Goal: Check status: Check status

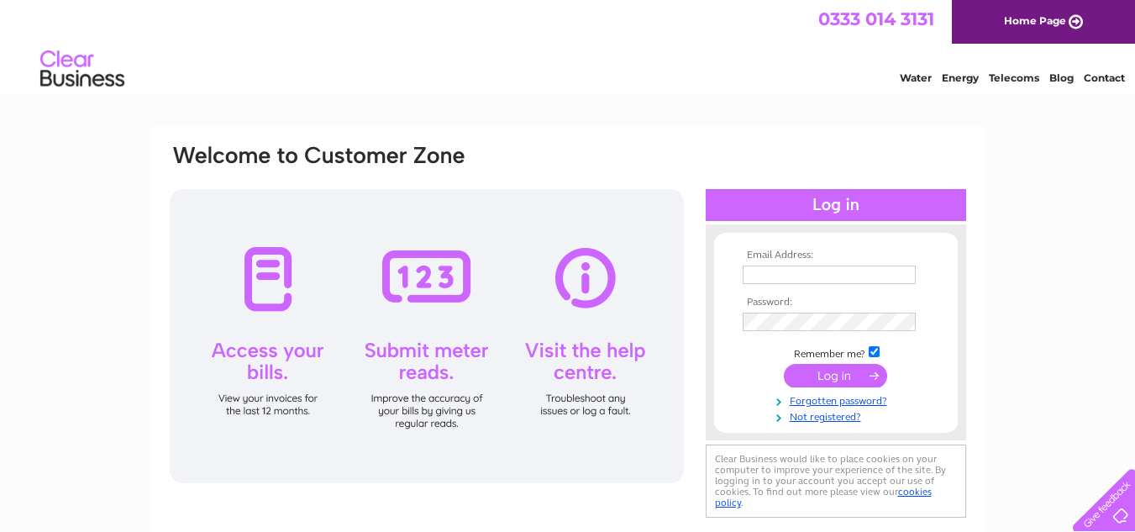
type input "[EMAIL_ADDRESS][DOMAIN_NAME]"
click at [840, 378] on input "submit" at bounding box center [835, 376] width 103 height 24
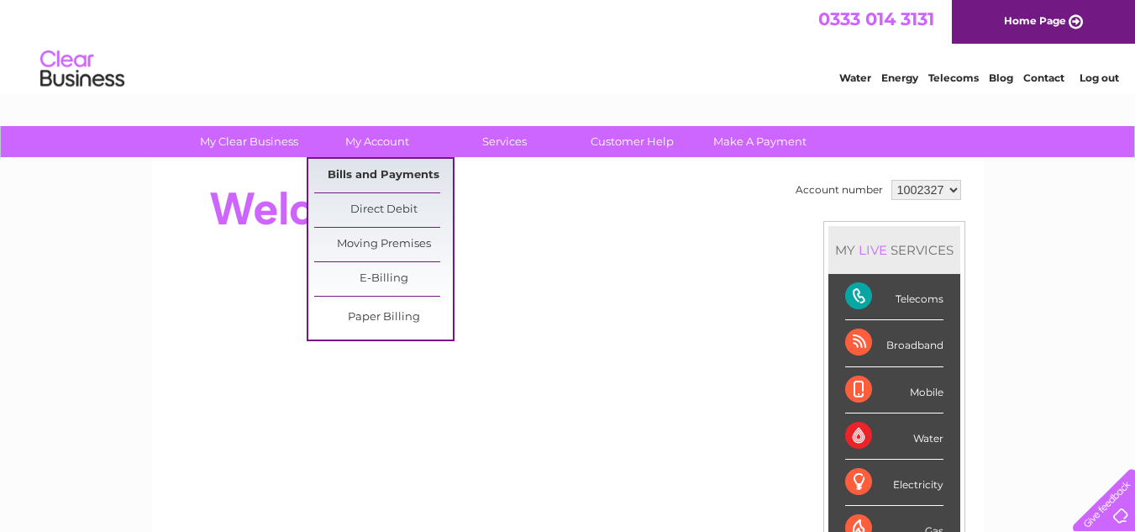
click at [362, 174] on link "Bills and Payments" at bounding box center [383, 176] width 139 height 34
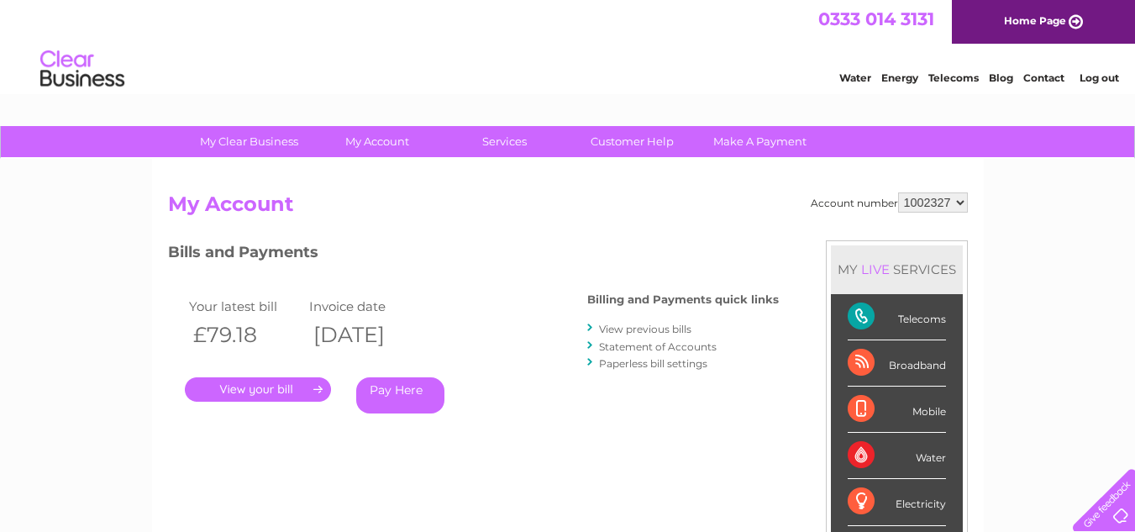
click at [245, 386] on link "." at bounding box center [258, 389] width 146 height 24
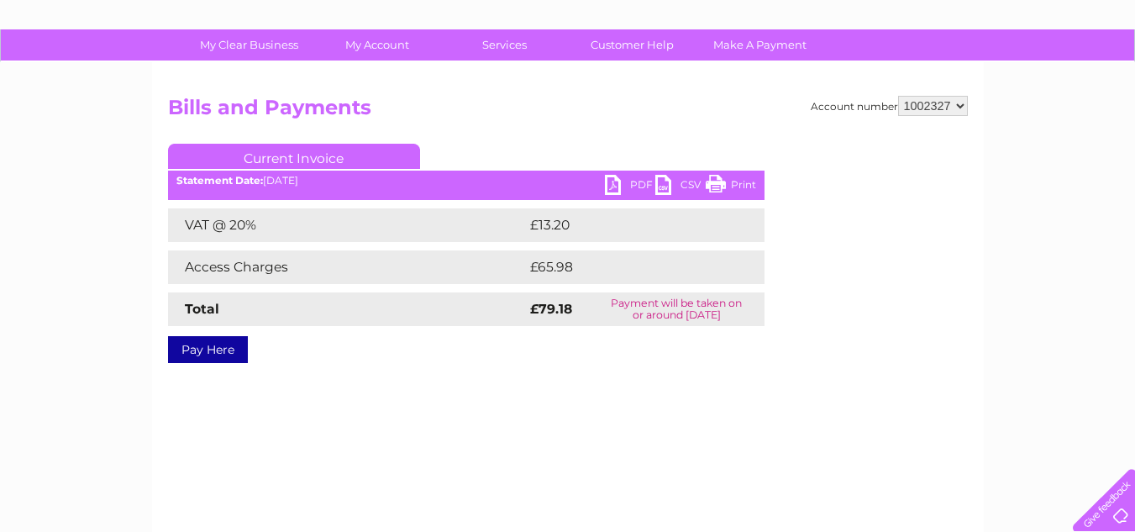
scroll to position [73, 0]
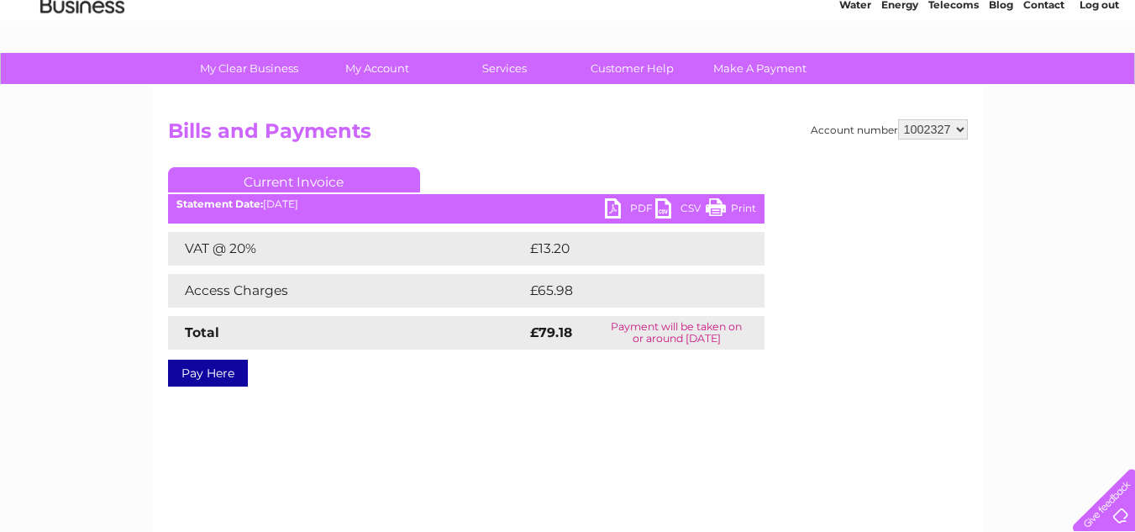
click at [632, 208] on link "PDF" at bounding box center [630, 210] width 50 height 24
